Goal: Navigation & Orientation: Find specific page/section

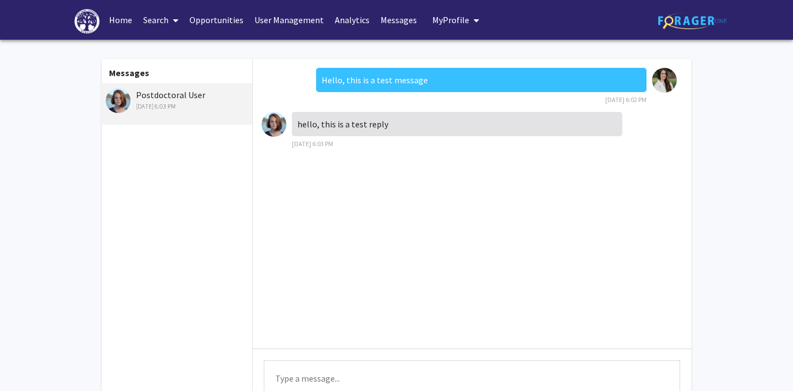
click at [452, 19] on span "My Profile" at bounding box center [451, 19] width 37 height 11
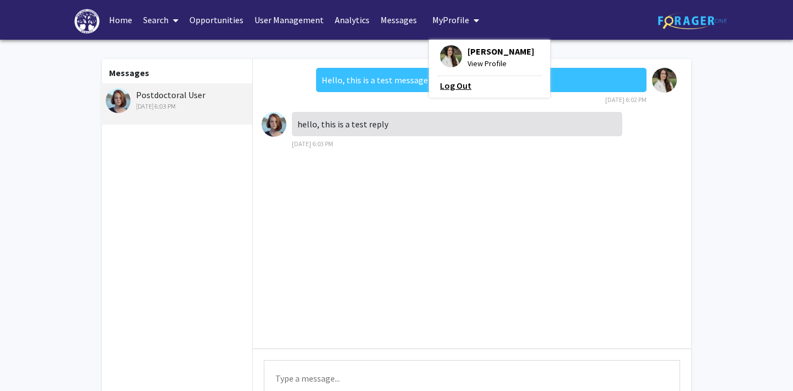
click at [445, 85] on link "Log Out" at bounding box center [489, 85] width 99 height 13
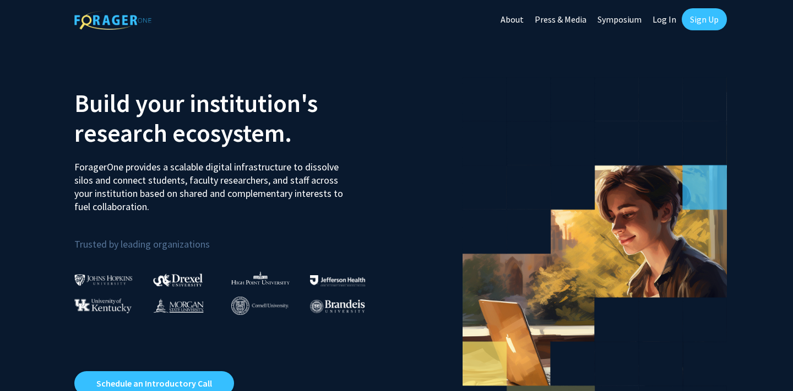
click at [668, 18] on link "Log In" at bounding box center [664, 19] width 35 height 39
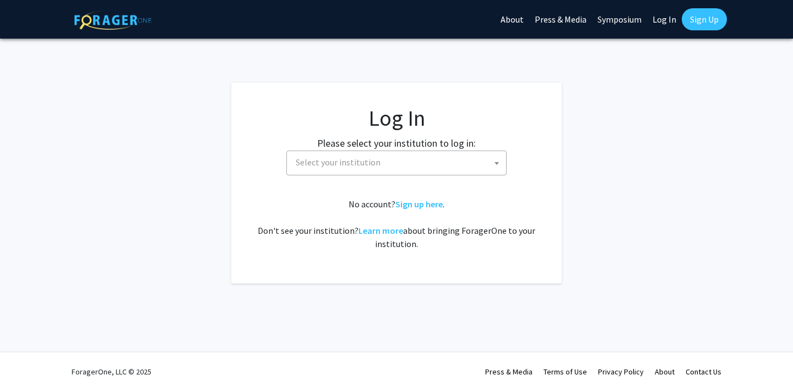
click at [375, 161] on span "Select your institution" at bounding box center [338, 161] width 85 height 11
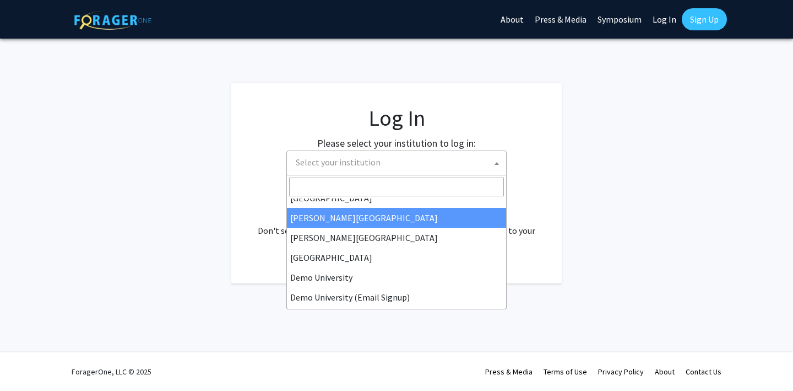
scroll to position [33, 0]
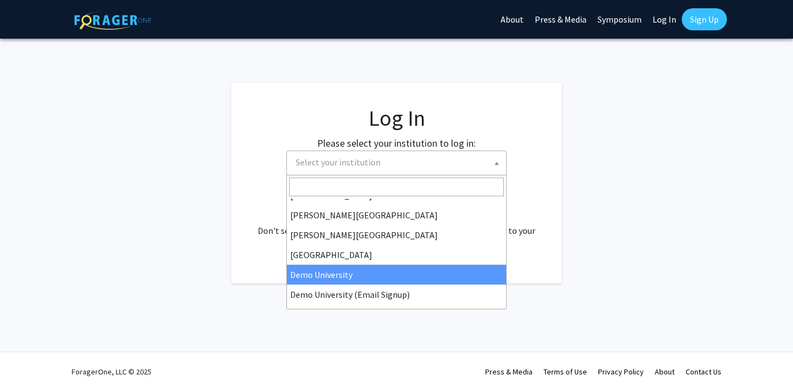
select select "8"
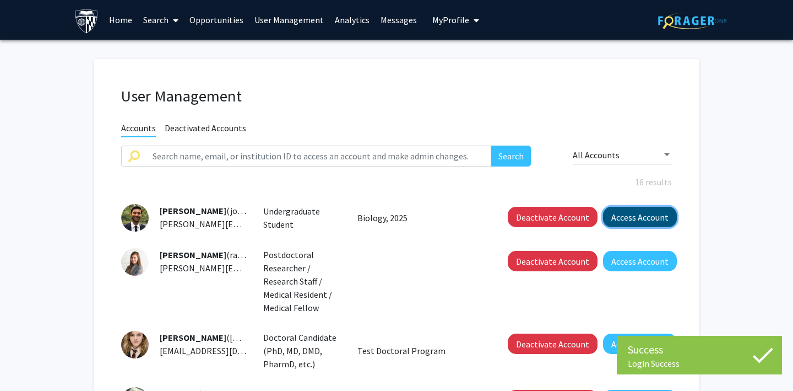
click at [640, 214] on button "Access Account" at bounding box center [640, 217] width 74 height 20
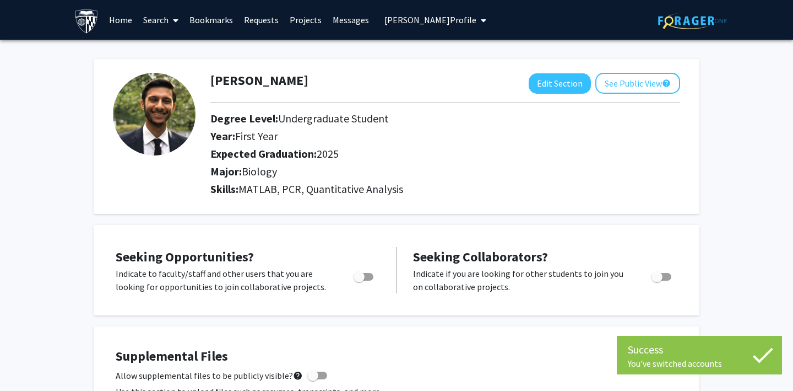
click at [258, 19] on link "Requests" at bounding box center [262, 20] width 46 height 39
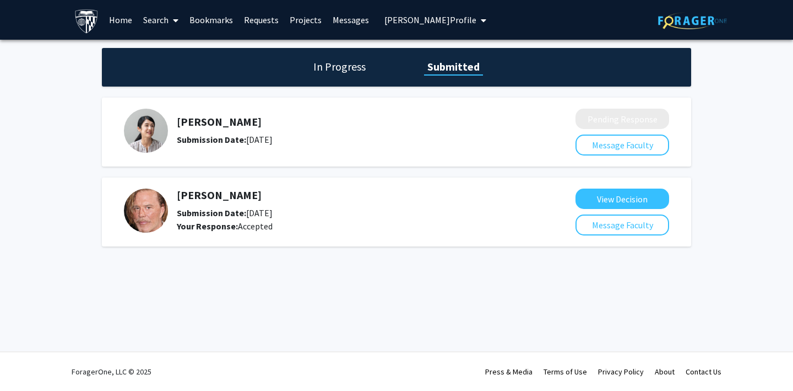
click at [258, 23] on link "Requests" at bounding box center [262, 20] width 46 height 39
click at [257, 22] on link "Requests" at bounding box center [262, 20] width 46 height 39
click at [410, 18] on span "Joe Doe's Profile" at bounding box center [431, 19] width 92 height 11
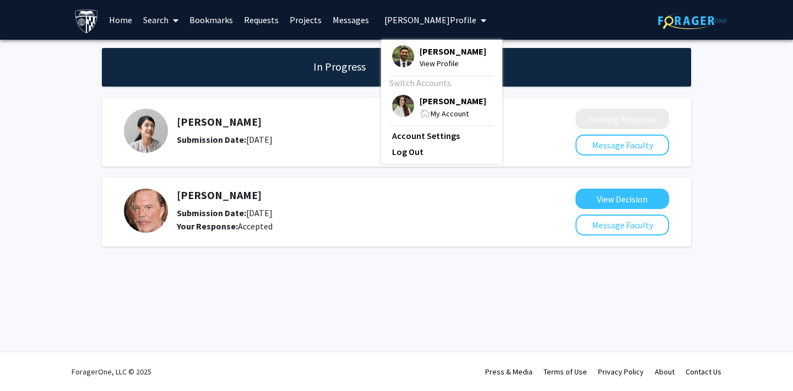
click at [331, 100] on div "Jill Doe Submission Date: July 13, 2022 Pending Response Message Faculty" at bounding box center [397, 132] width 590 height 69
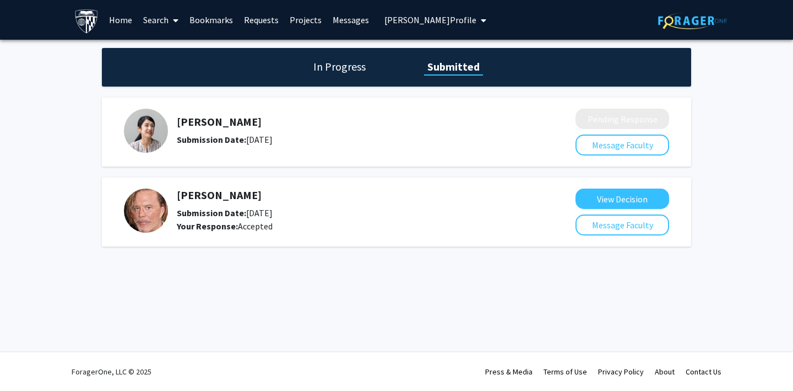
click at [396, 19] on span "Joe Doe's Profile" at bounding box center [431, 19] width 92 height 11
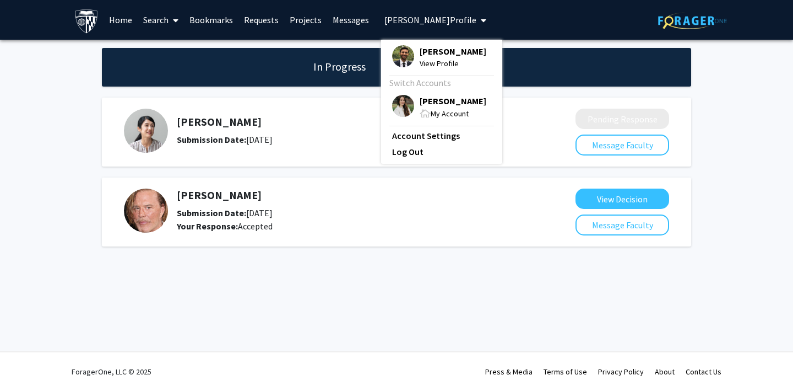
click at [397, 105] on img at bounding box center [403, 106] width 22 height 22
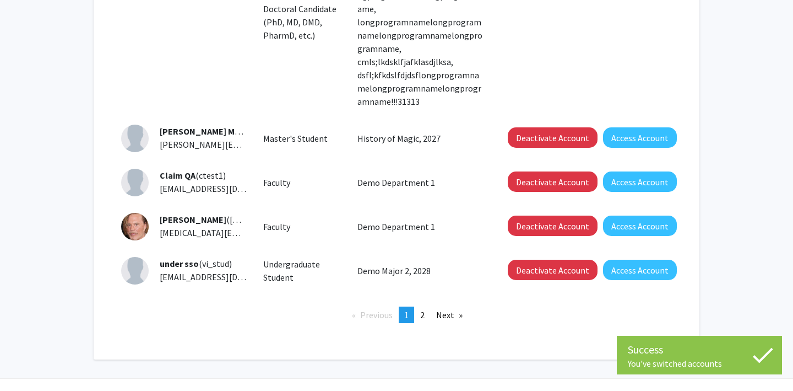
scroll to position [552, 0]
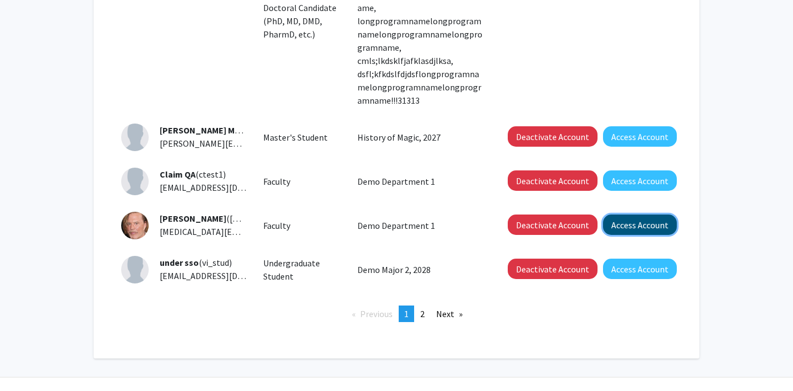
click at [616, 214] on button "Access Account" at bounding box center [640, 224] width 74 height 20
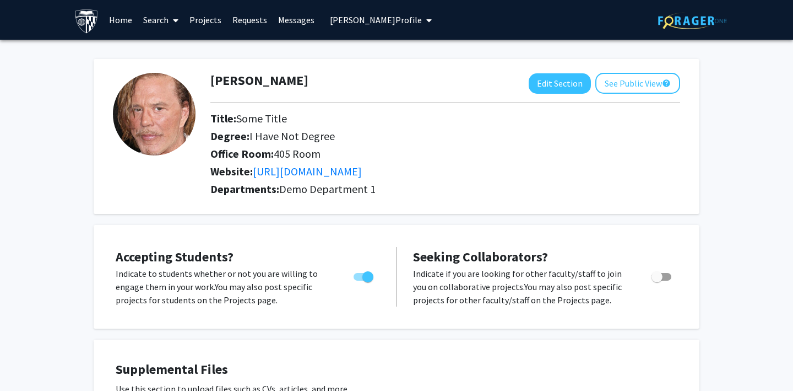
click at [242, 19] on link "Requests" at bounding box center [250, 20] width 46 height 39
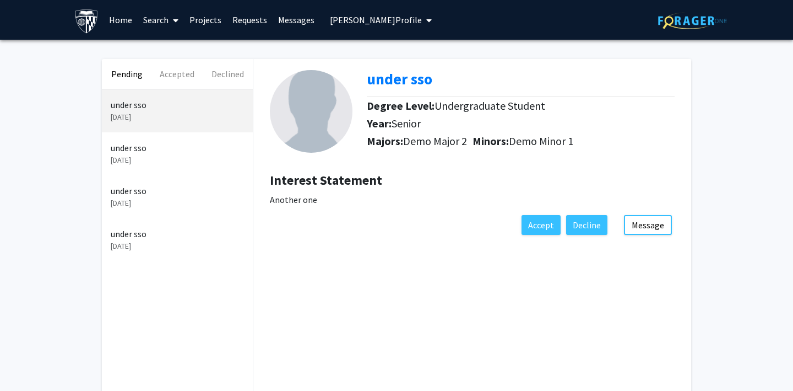
click at [253, 16] on link "Requests" at bounding box center [250, 20] width 46 height 39
click at [303, 25] on link "Messages" at bounding box center [296, 20] width 47 height 39
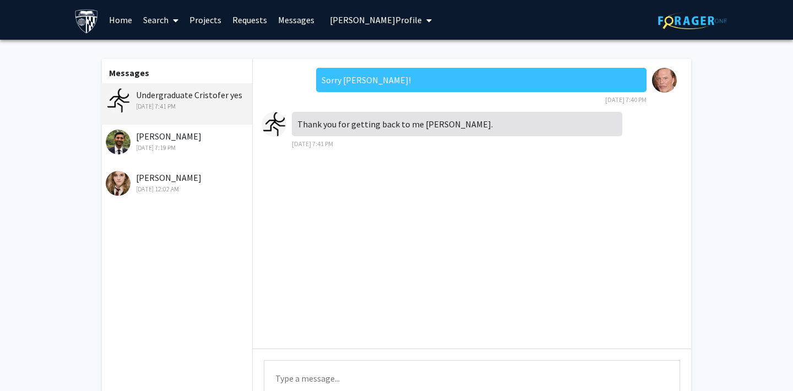
click at [245, 23] on link "Requests" at bounding box center [250, 20] width 46 height 39
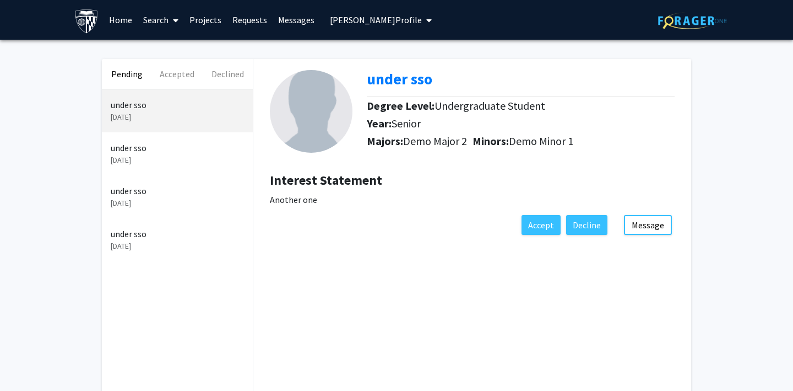
click at [244, 22] on link "Requests" at bounding box center [250, 20] width 46 height 39
click at [201, 23] on link "Projects" at bounding box center [205, 20] width 43 height 39
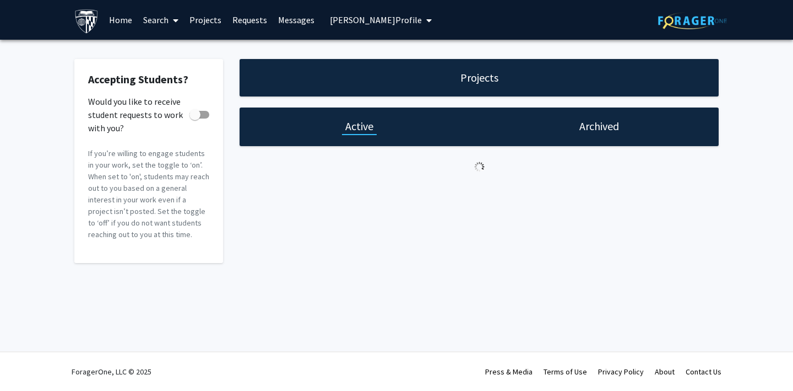
checkbox input "true"
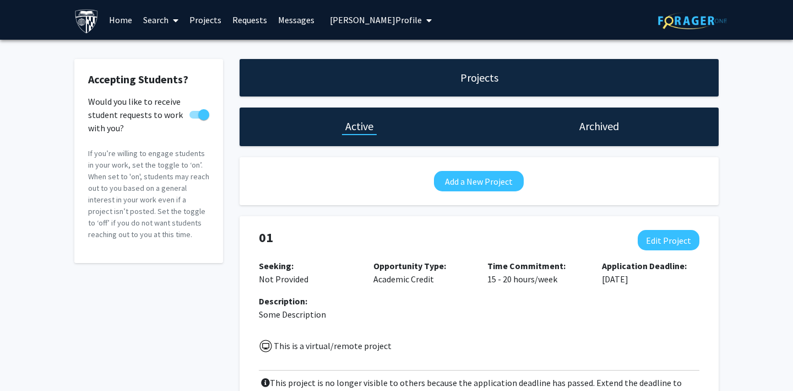
click at [241, 15] on link "Requests" at bounding box center [250, 20] width 46 height 39
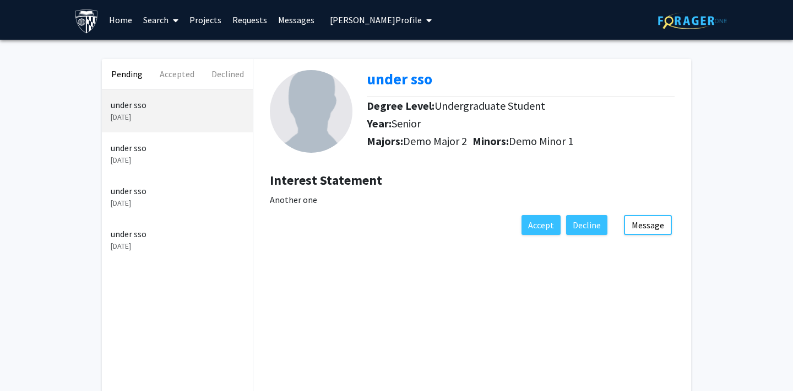
click at [383, 15] on span "Mickey Rourke's Profile" at bounding box center [376, 19] width 92 height 11
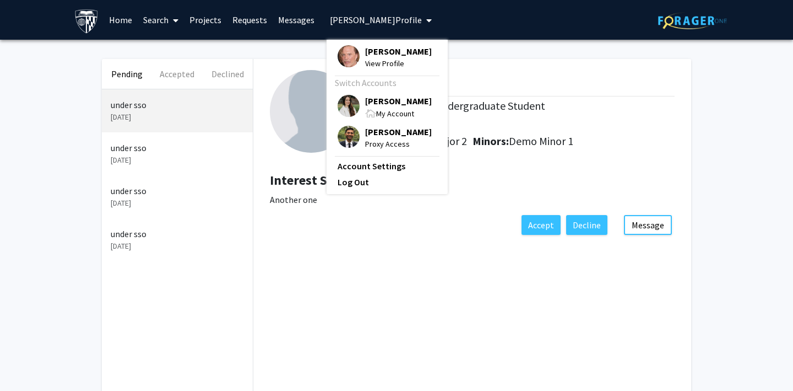
click at [348, 131] on img at bounding box center [349, 137] width 22 height 22
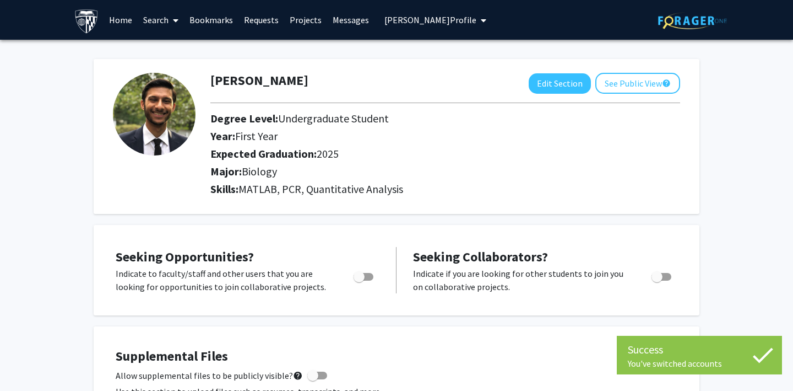
click at [259, 19] on link "Requests" at bounding box center [262, 20] width 46 height 39
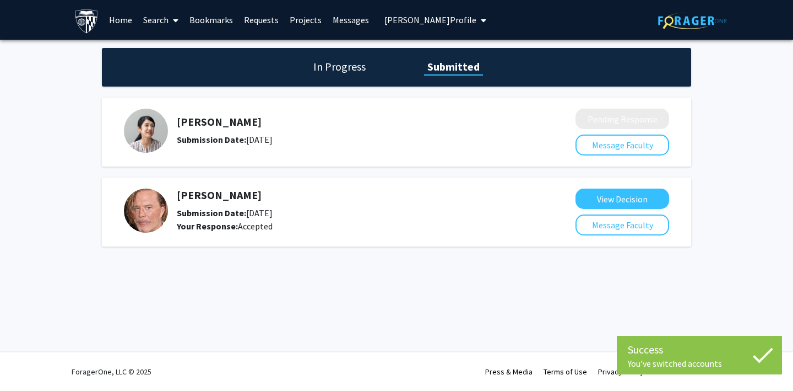
click at [322, 71] on h1 "In Progress" at bounding box center [339, 66] width 59 height 15
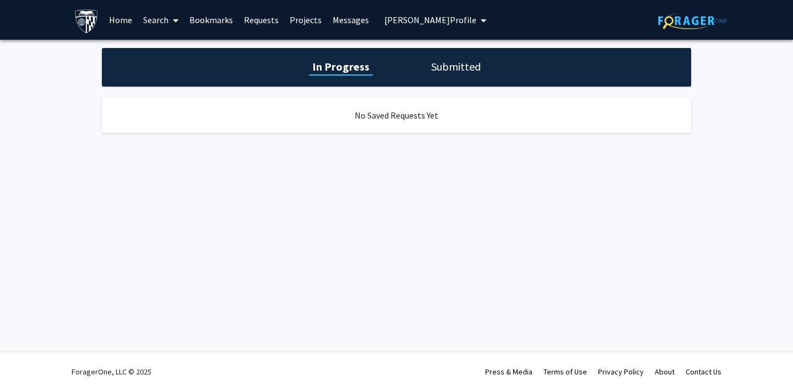
click at [409, 19] on span "Joe Doe's Profile" at bounding box center [431, 19] width 92 height 11
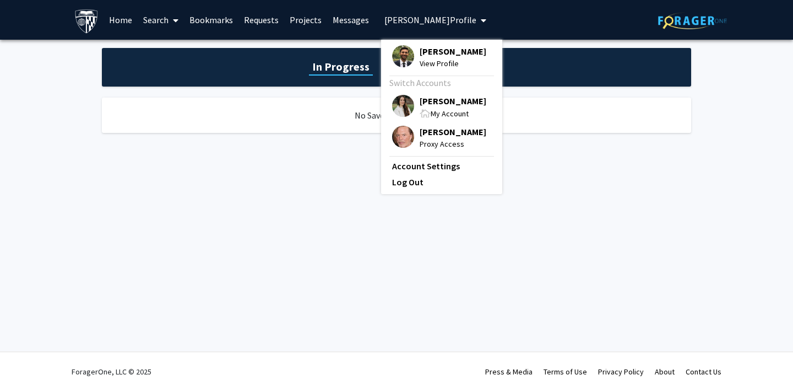
click at [393, 131] on img at bounding box center [403, 137] width 22 height 22
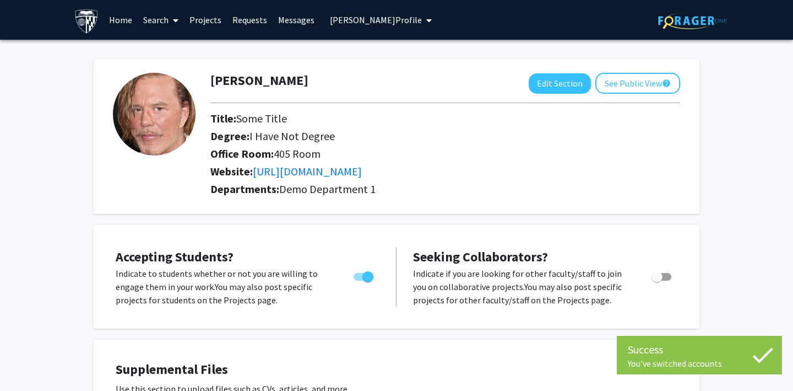
click at [247, 18] on link "Requests" at bounding box center [250, 20] width 46 height 39
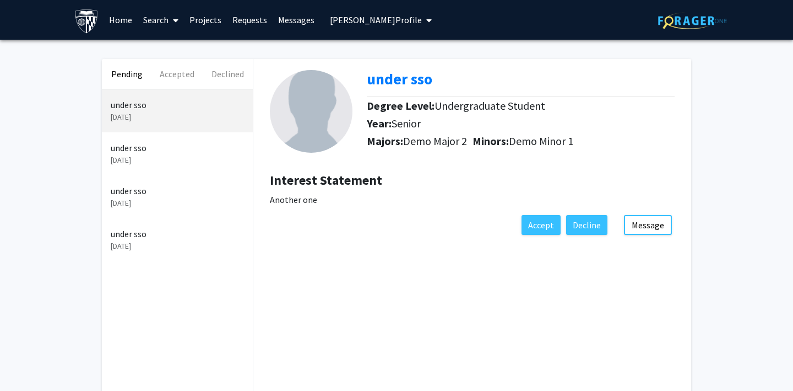
click at [364, 23] on span "Mickey Rourke's Profile" at bounding box center [376, 19] width 92 height 11
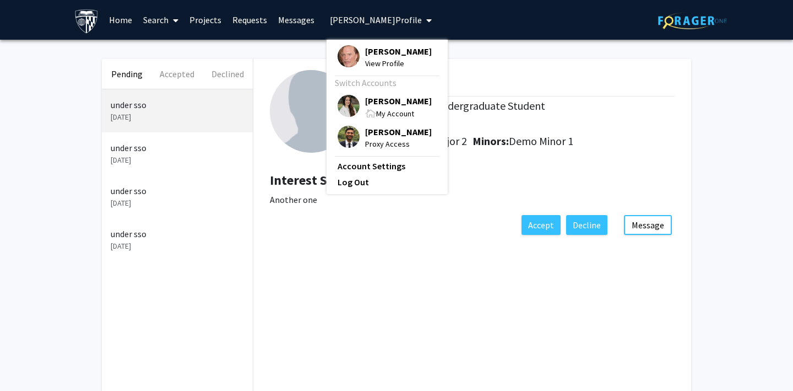
click at [277, 47] on div "Pending Accepted Declined under sso Sep 23, 2024 under sso Sep 23, 2024 under s…" at bounding box center [396, 255] width 793 height 430
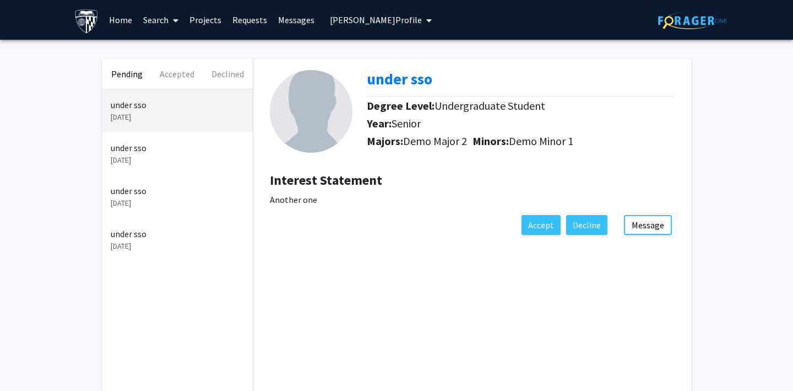
click at [239, 15] on link "Requests" at bounding box center [250, 20] width 46 height 39
click at [241, 20] on link "Requests" at bounding box center [250, 20] width 46 height 39
click at [291, 23] on link "Messages" at bounding box center [296, 20] width 47 height 39
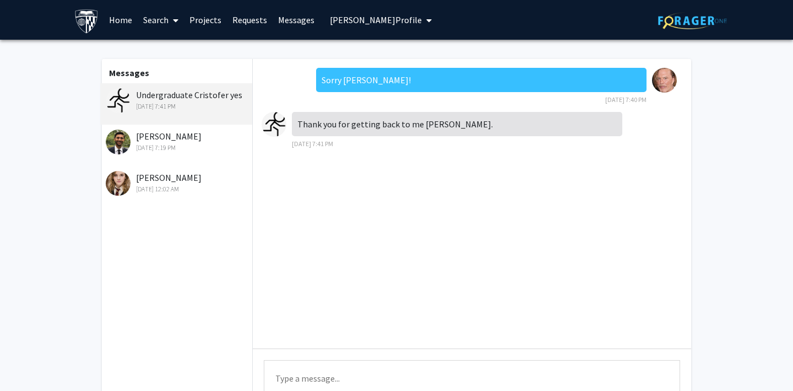
click at [371, 16] on span "Mickey Rourke's Profile" at bounding box center [376, 19] width 92 height 11
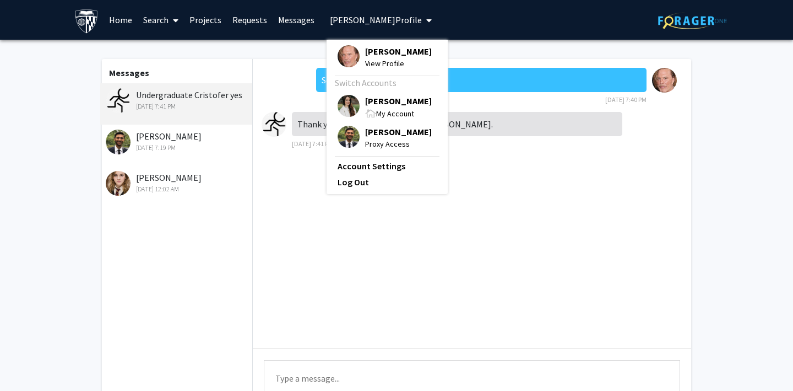
click at [348, 136] on img at bounding box center [349, 137] width 22 height 22
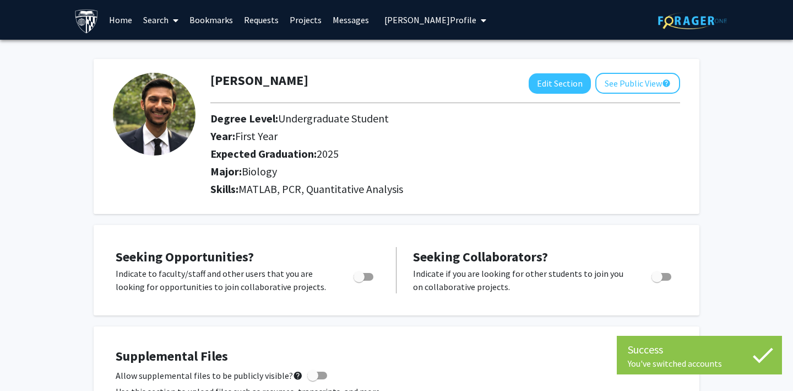
click at [261, 23] on link "Requests" at bounding box center [262, 20] width 46 height 39
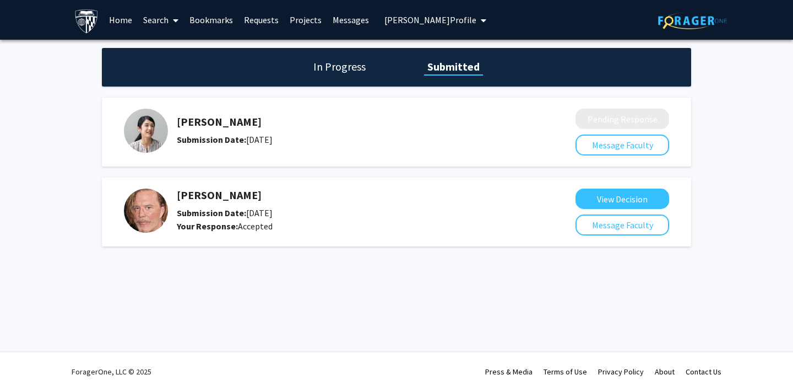
click at [319, 68] on h1 "In Progress" at bounding box center [339, 66] width 59 height 15
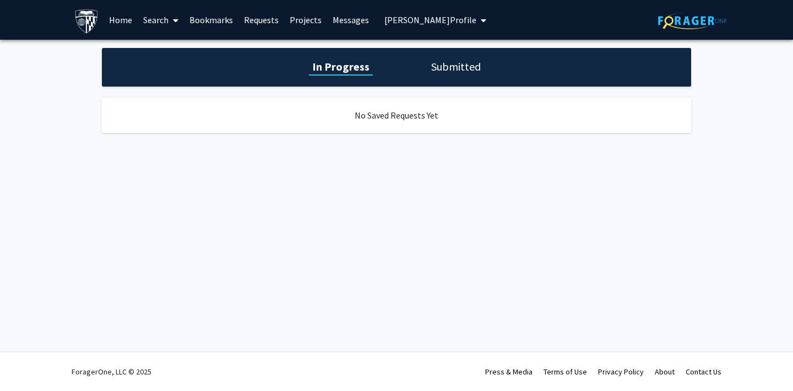
click at [450, 72] on h1 "Submitted" at bounding box center [456, 66] width 56 height 15
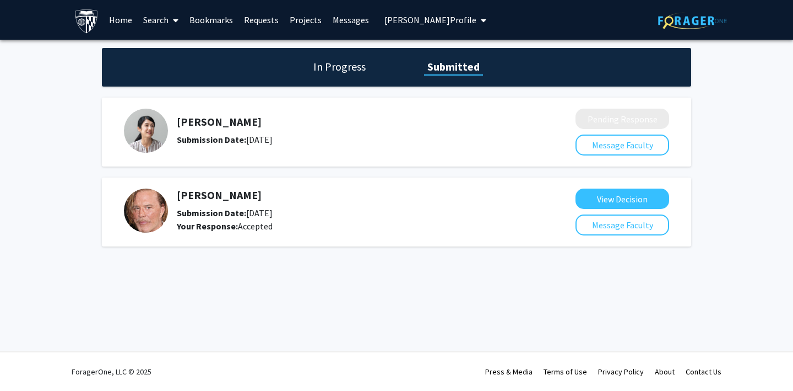
click at [264, 18] on link "Requests" at bounding box center [262, 20] width 46 height 39
click at [414, 13] on button "Joe Doe's Profile" at bounding box center [435, 20] width 109 height 40
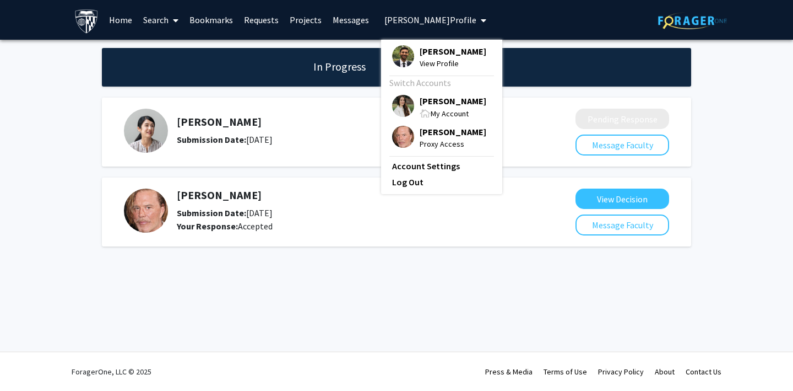
click at [399, 139] on img at bounding box center [403, 137] width 22 height 22
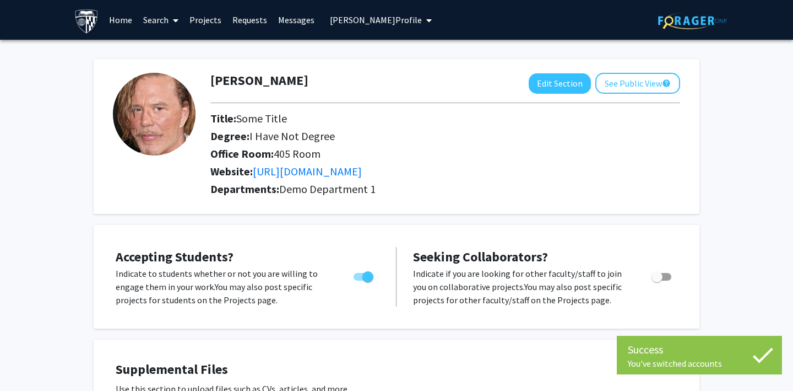
click at [247, 17] on link "Requests" at bounding box center [250, 20] width 46 height 39
